Goal: Entertainment & Leisure: Consume media (video, audio)

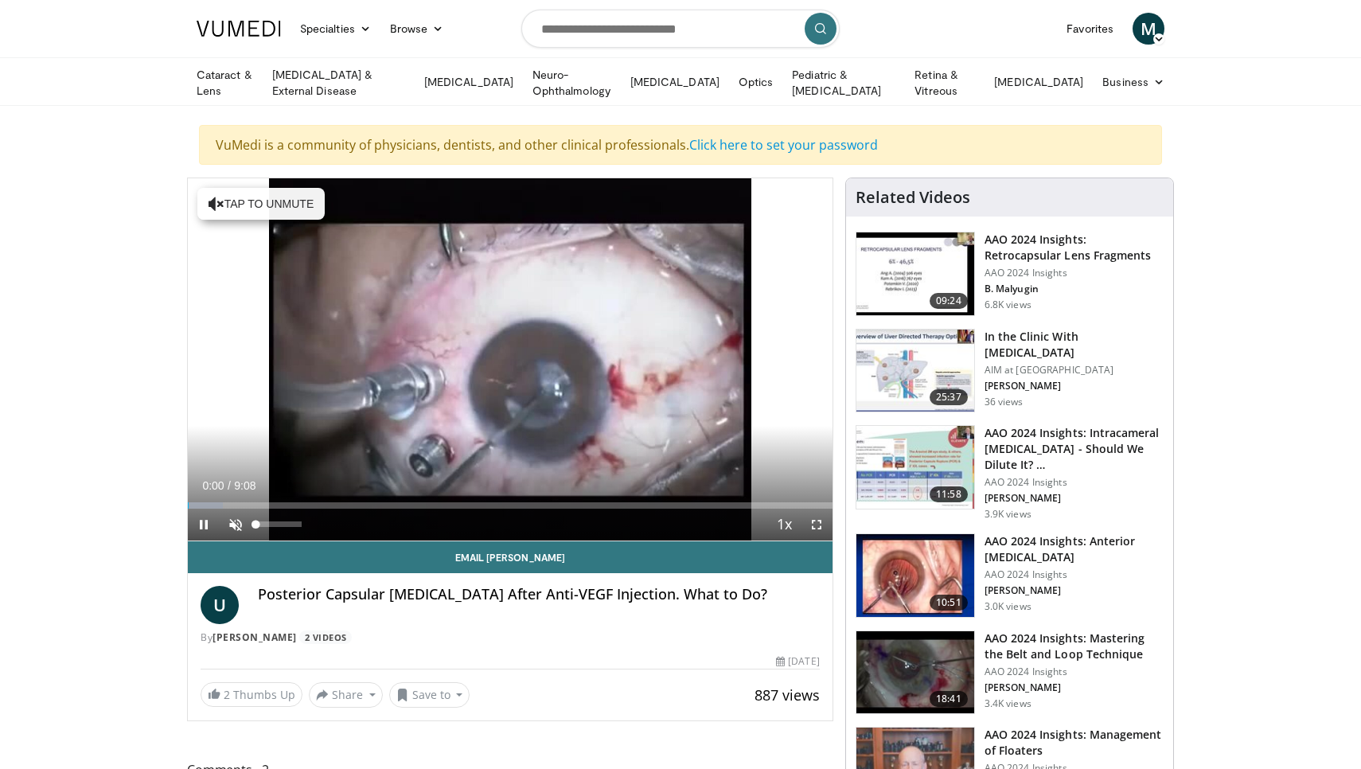
click at [235, 521] on span "Video Player" at bounding box center [236, 525] width 32 height 32
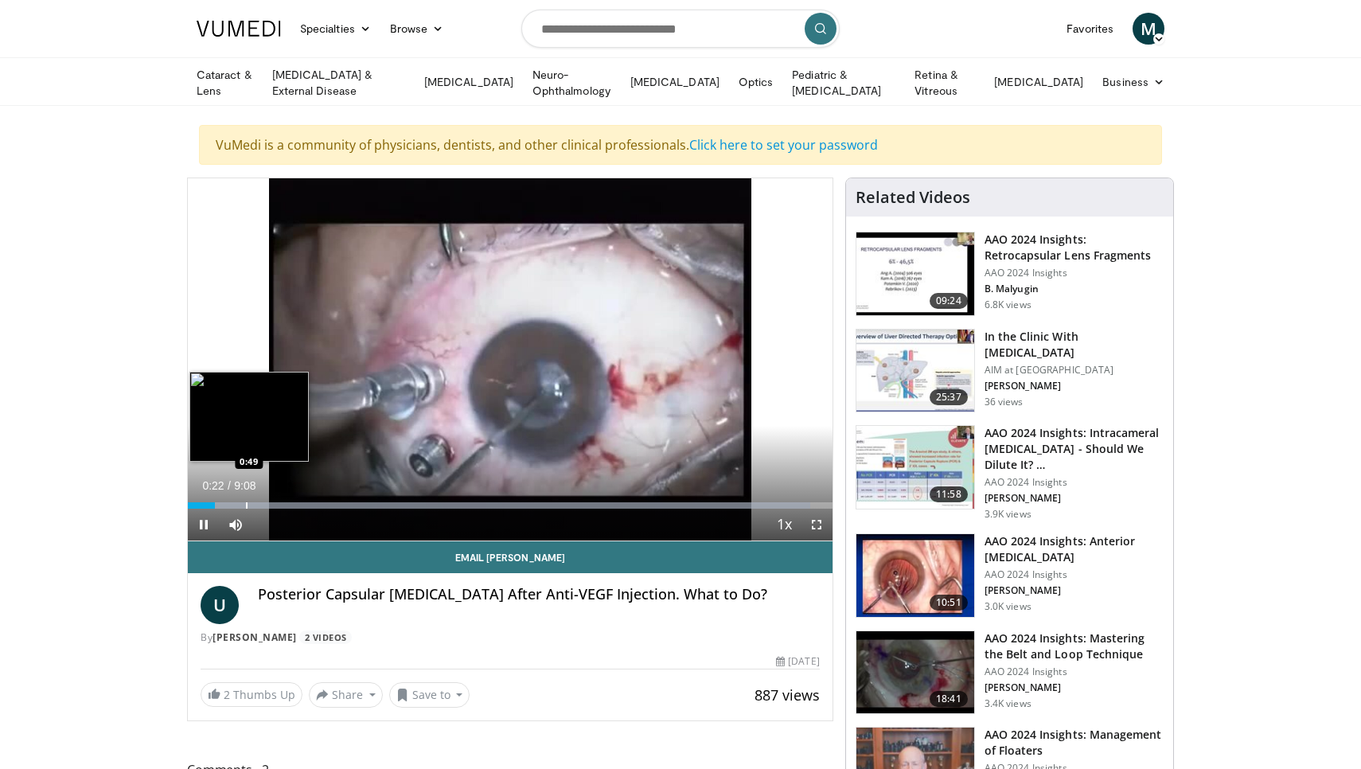
click at [246, 497] on div "Loaded : 96.54% 0:22 0:49" at bounding box center [510, 500] width 645 height 15
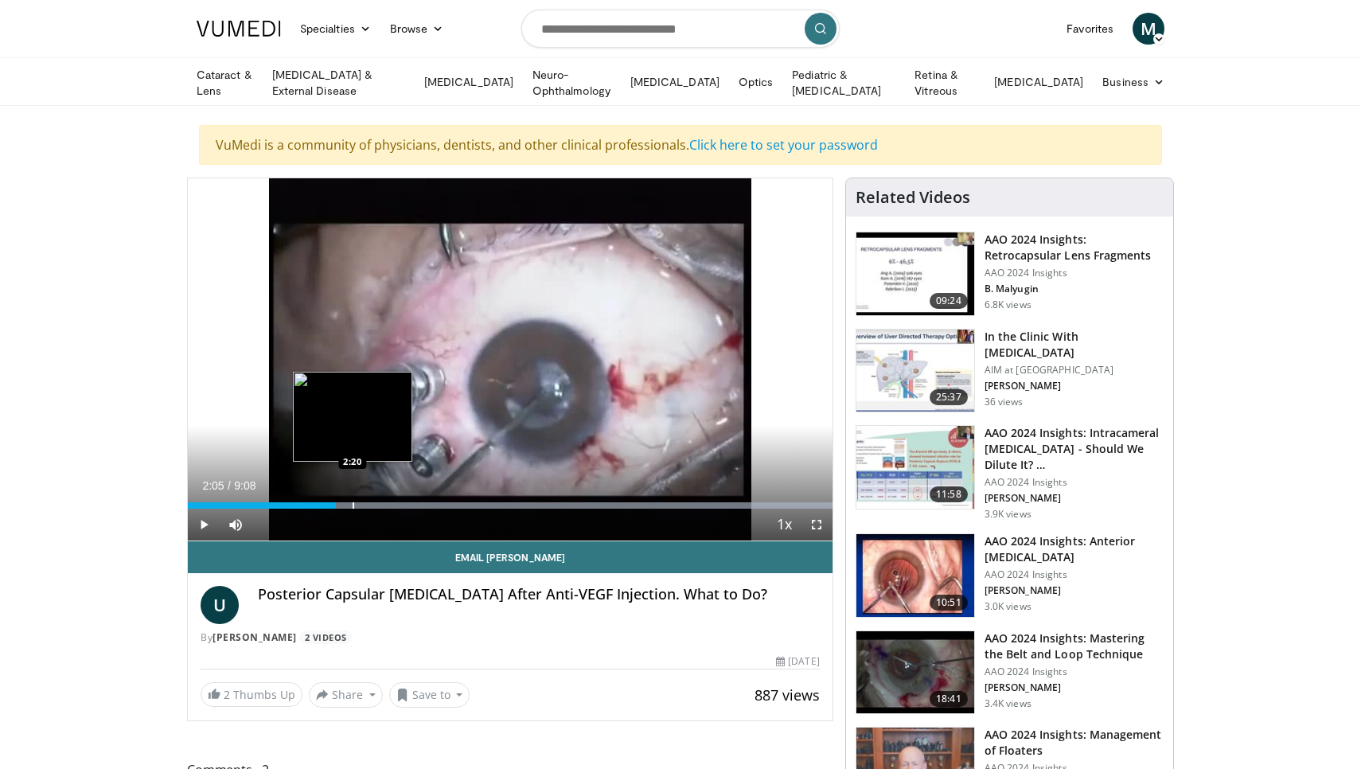
click at [353, 502] on div "Progress Bar" at bounding box center [354, 505] width 2 height 6
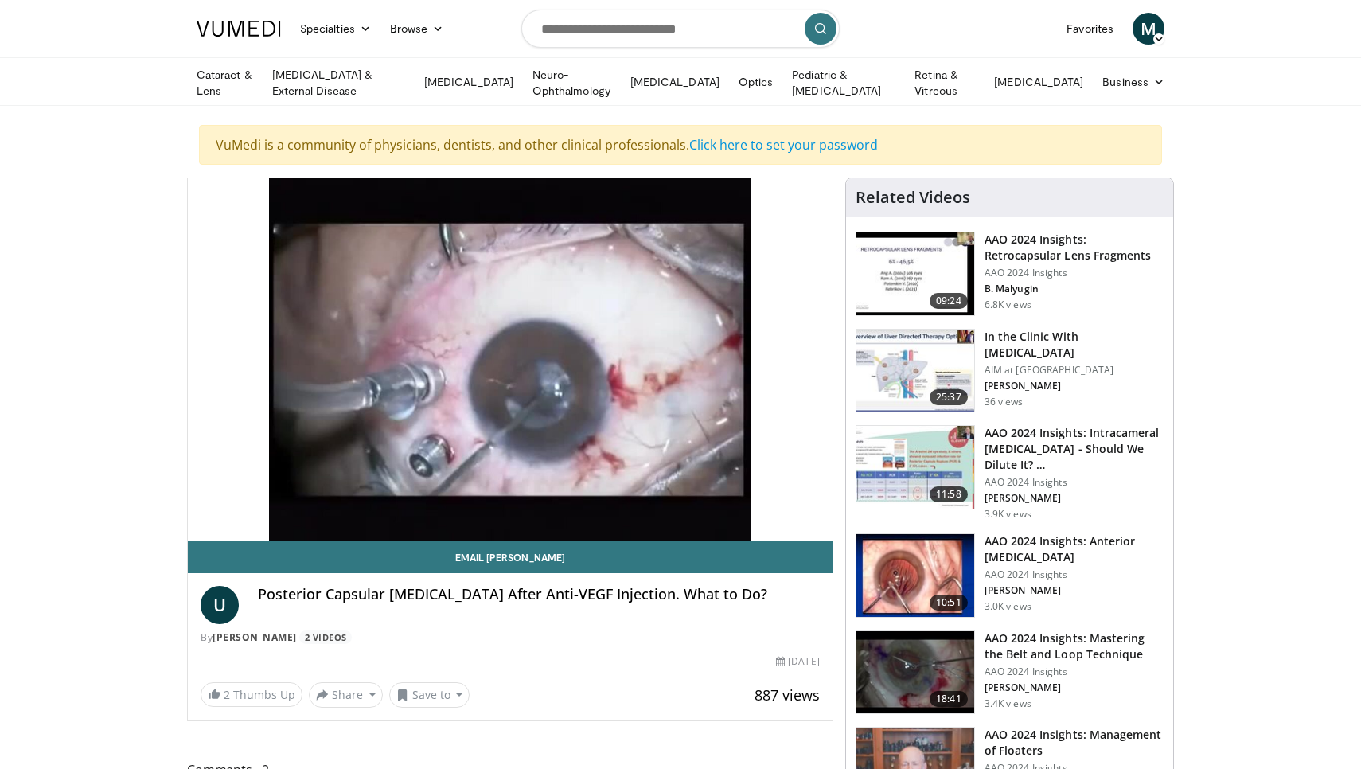
click at [373, 500] on div "10 seconds Tap to unmute" at bounding box center [510, 359] width 645 height 362
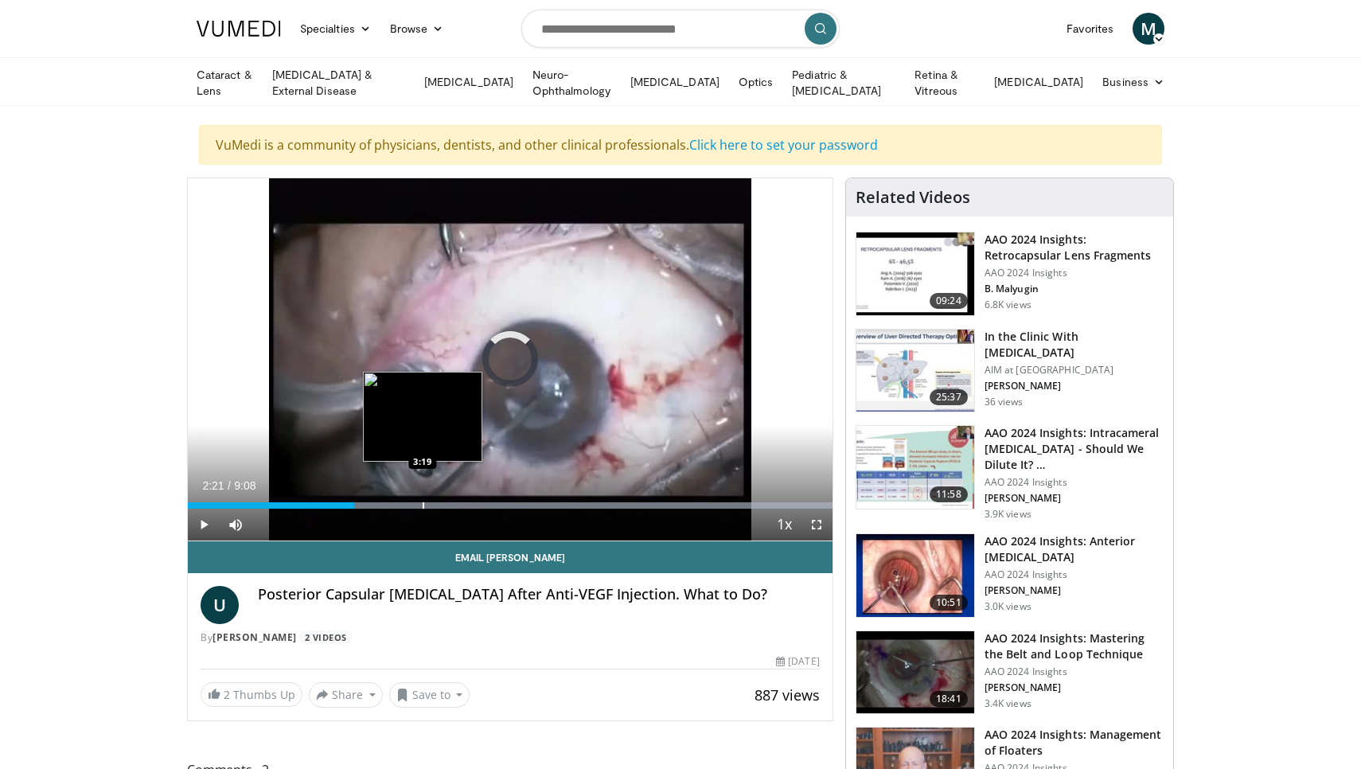
click at [423, 503] on div "Progress Bar" at bounding box center [424, 505] width 2 height 6
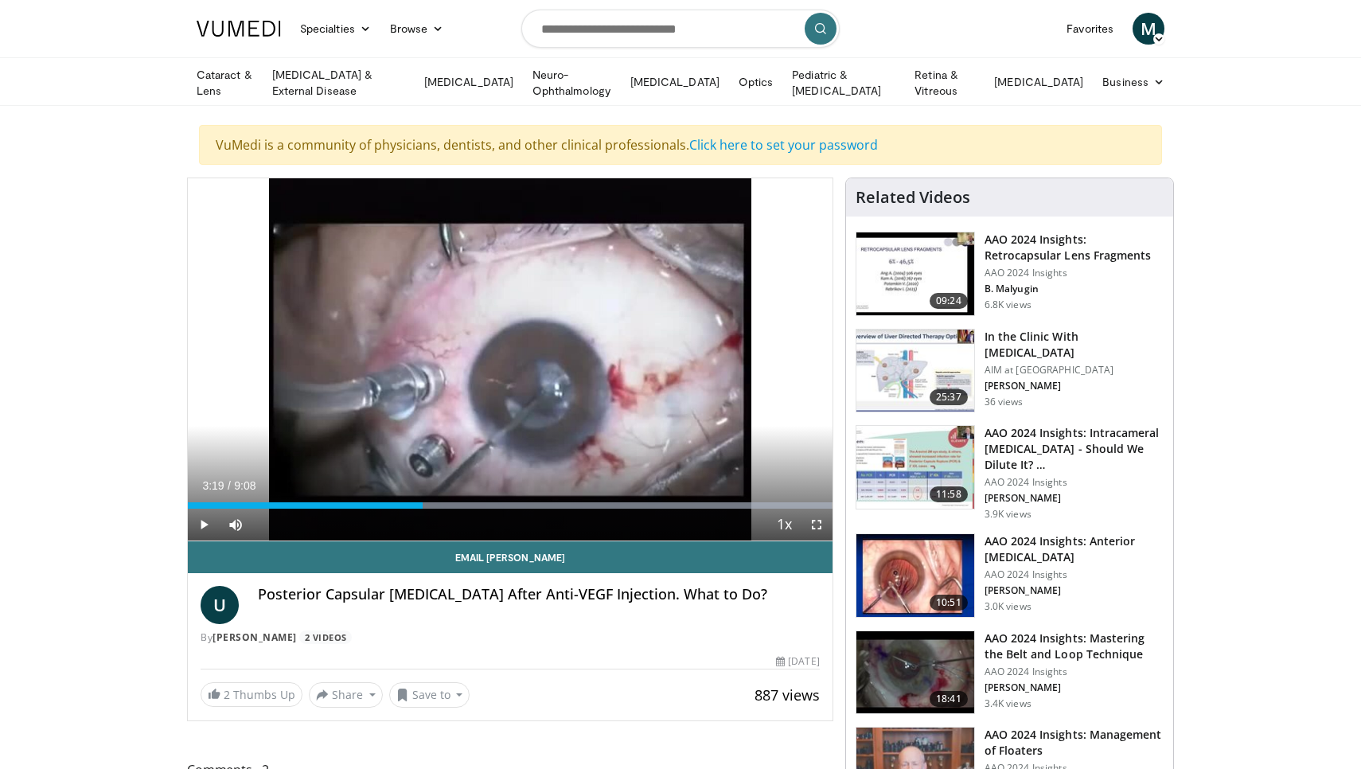
click at [201, 524] on span "Video Player" at bounding box center [204, 525] width 32 height 32
click at [450, 502] on div "Progress Bar" at bounding box center [451, 505] width 2 height 6
click at [528, 498] on div "Loaded : 99.97% 3:45 4:50" at bounding box center [510, 500] width 645 height 15
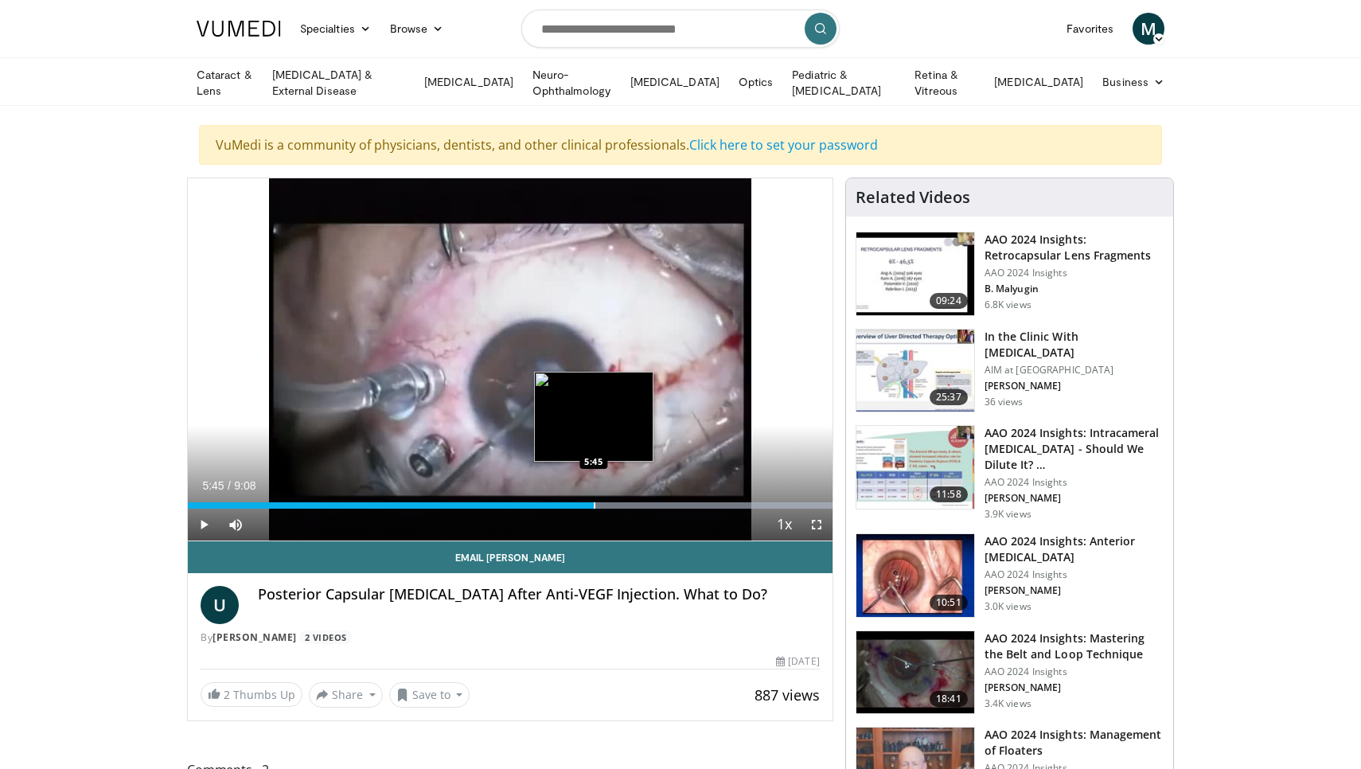
click at [594, 502] on div "Progress Bar" at bounding box center [595, 505] width 2 height 6
click at [638, 498] on div "Loaded : 99.97% 5:48 6:22" at bounding box center [510, 500] width 645 height 15
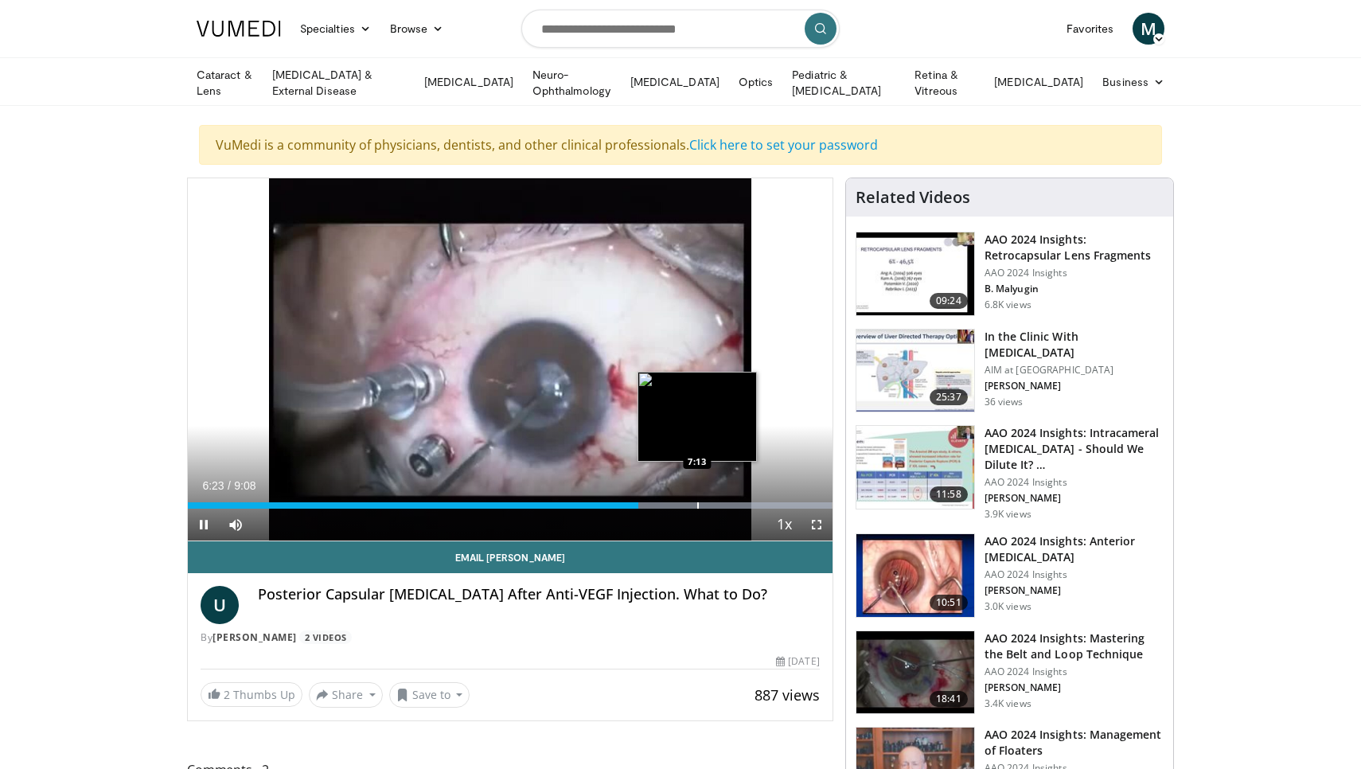
click at [697, 502] on div "Progress Bar" at bounding box center [698, 505] width 2 height 6
click at [730, 502] on div "Progress Bar" at bounding box center [731, 505] width 2 height 6
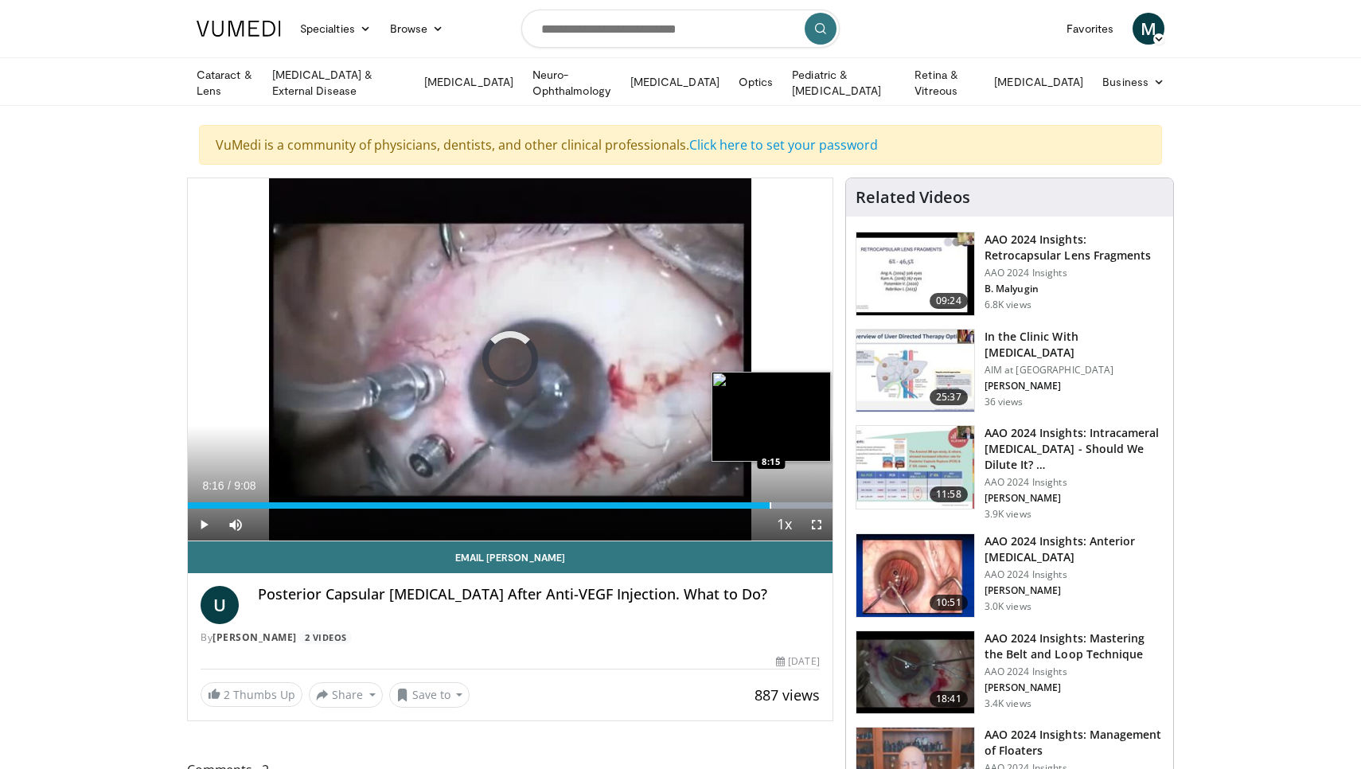
click at [770, 502] on div "Progress Bar" at bounding box center [771, 505] width 2 height 6
